Goal: Find specific page/section: Find specific page/section

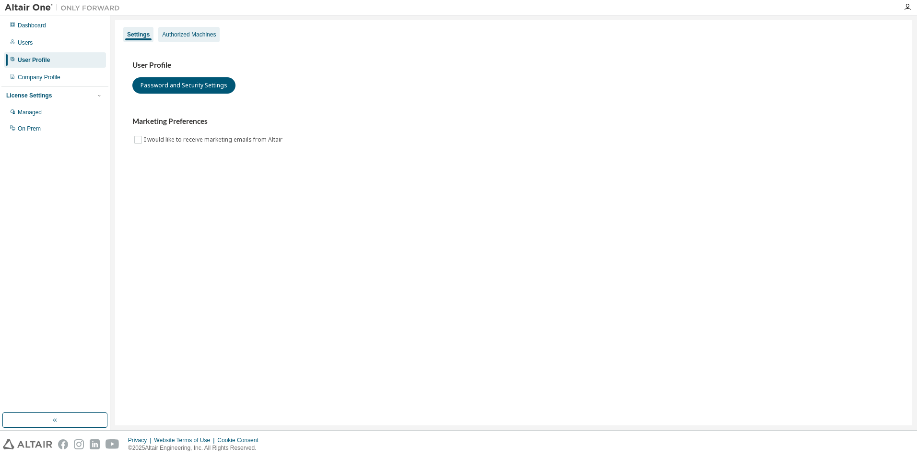
click at [198, 40] on div "Authorized Machines" at bounding box center [188, 34] width 61 height 15
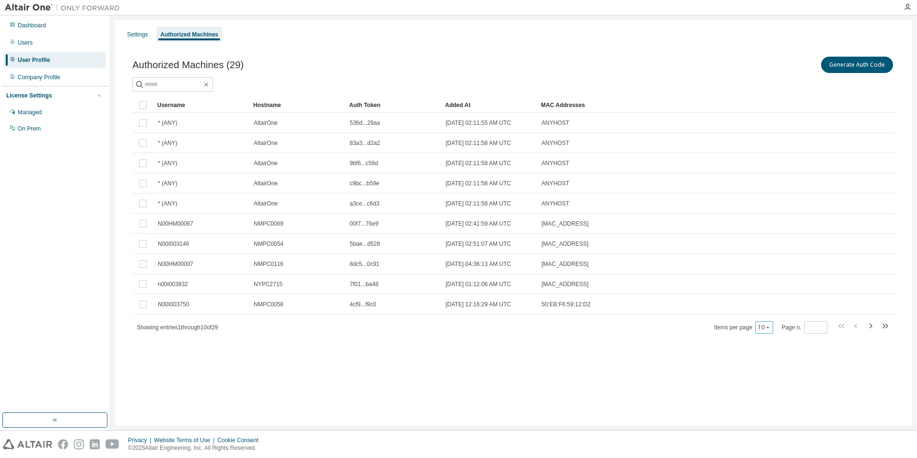
click at [762, 330] on button "10" at bounding box center [764, 327] width 13 height 8
click at [770, 364] on div "30" at bounding box center [795, 363] width 77 height 12
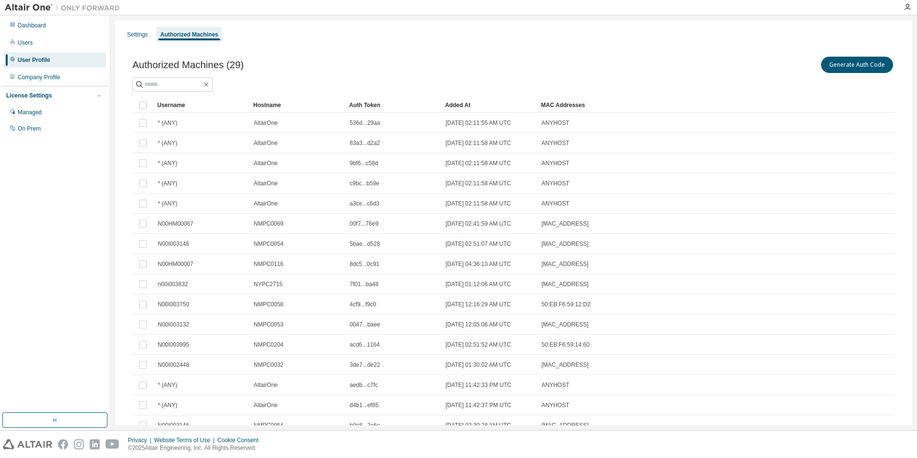
click at [204, 103] on div "Username" at bounding box center [201, 104] width 88 height 15
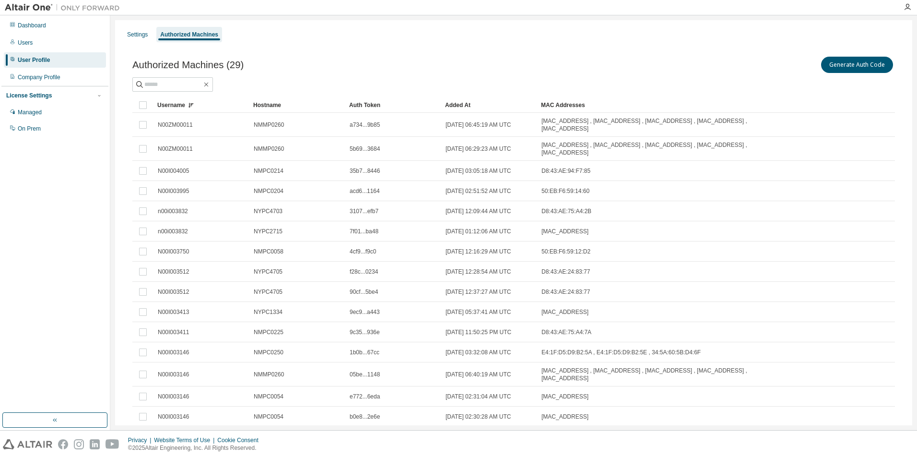
click at [260, 106] on div "Hostname" at bounding box center [297, 104] width 88 height 15
